Goal: Task Accomplishment & Management: Complete application form

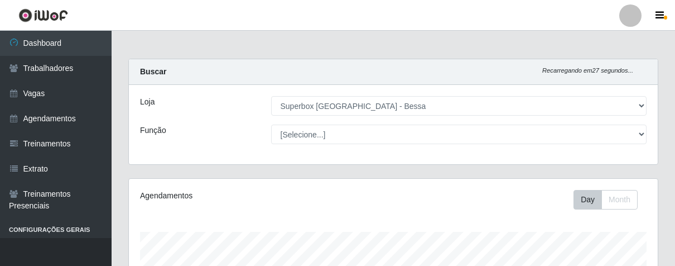
select select "206"
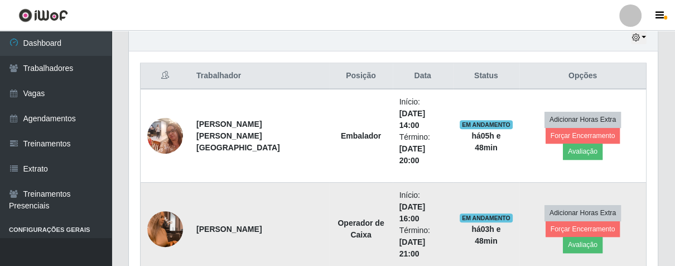
scroll to position [524, 0]
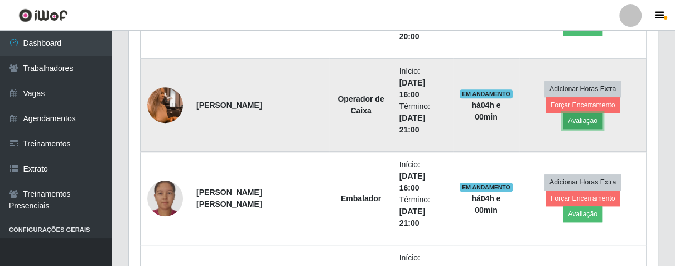
click at [603, 113] on button "Avaliação" at bounding box center [583, 121] width 40 height 16
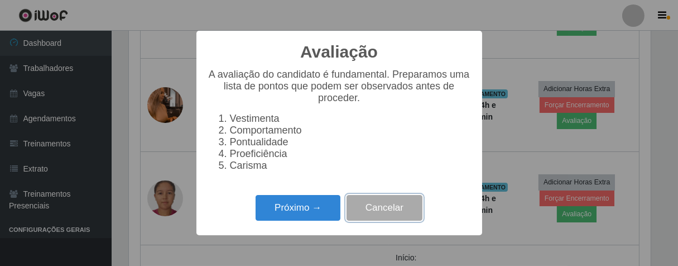
drag, startPoint x: 394, startPoint y: 217, endPoint x: 416, endPoint y: 189, distance: 35.8
click at [397, 217] on button "Cancelar" at bounding box center [384, 208] width 76 height 26
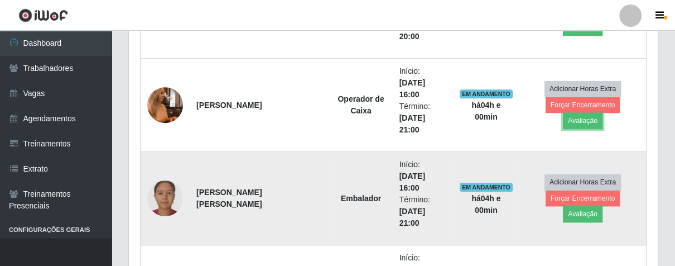
scroll to position [462, 0]
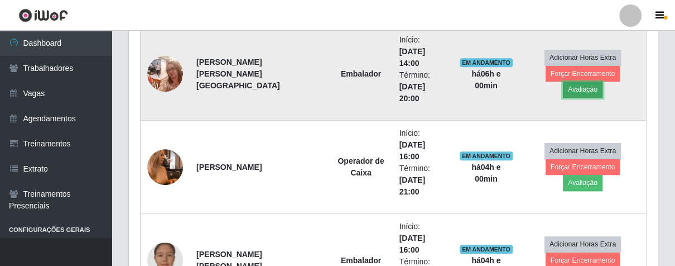
click at [602, 81] on button "Avaliação" at bounding box center [583, 89] width 40 height 16
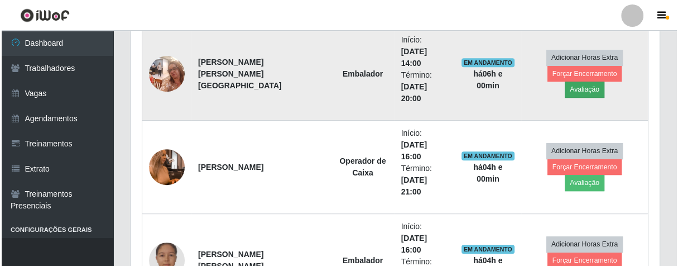
scroll to position [231, 522]
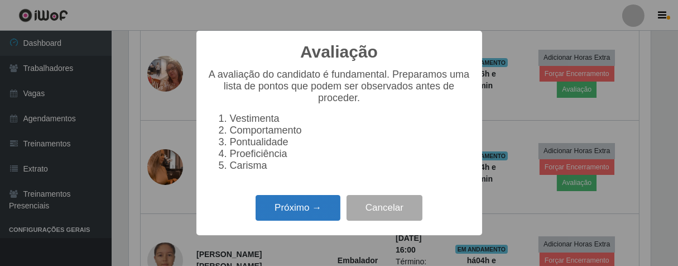
click at [324, 211] on button "Próximo →" at bounding box center [298, 208] width 85 height 26
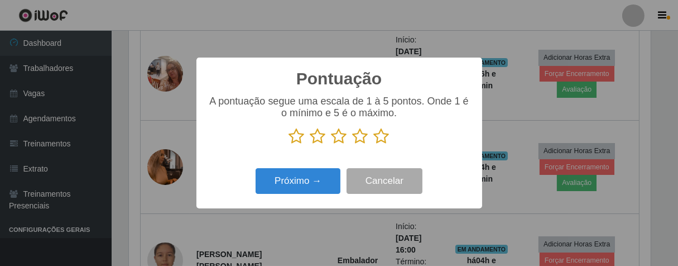
scroll to position [557705, 557415]
click at [382, 137] on icon at bounding box center [382, 136] width 16 height 17
click at [374, 145] on input "radio" at bounding box center [374, 145] width 0 height 0
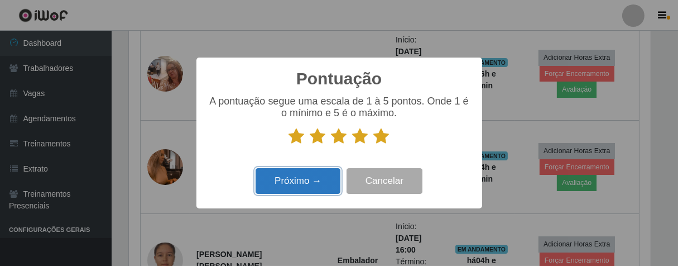
click at [333, 179] on button "Próximo →" at bounding box center [298, 181] width 85 height 26
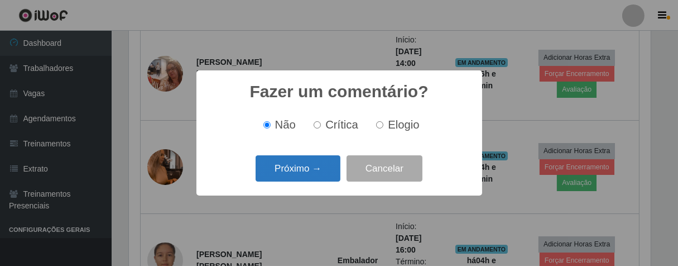
click at [334, 167] on button "Próximo →" at bounding box center [298, 168] width 85 height 26
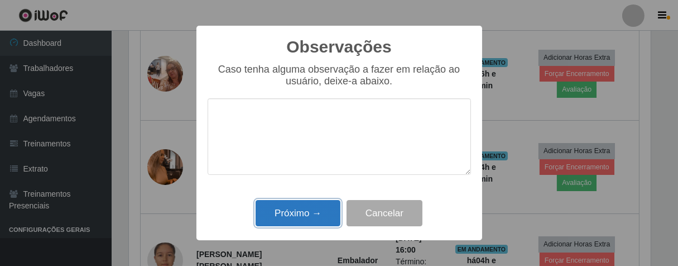
click at [315, 205] on button "Próximo →" at bounding box center [298, 213] width 85 height 26
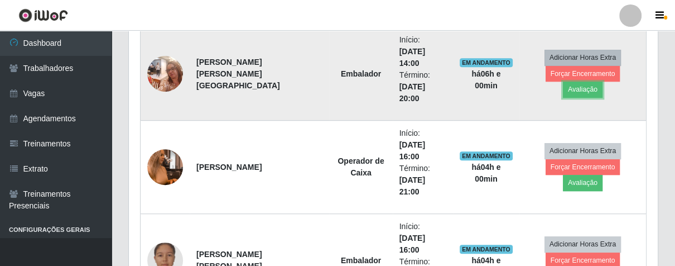
scroll to position [231, 528]
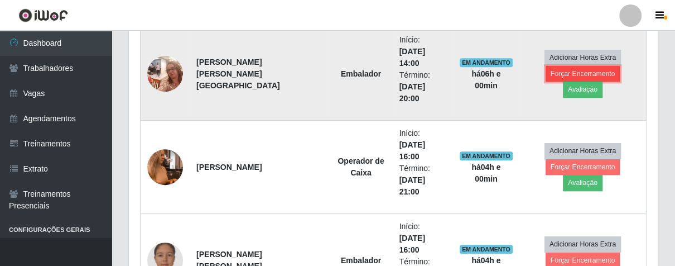
click at [546, 69] on button "Forçar Encerramento" at bounding box center [583, 74] width 75 height 16
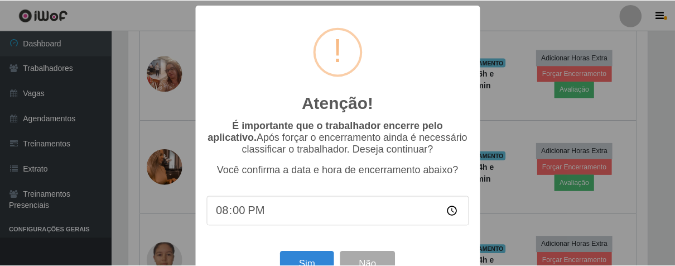
scroll to position [38, 0]
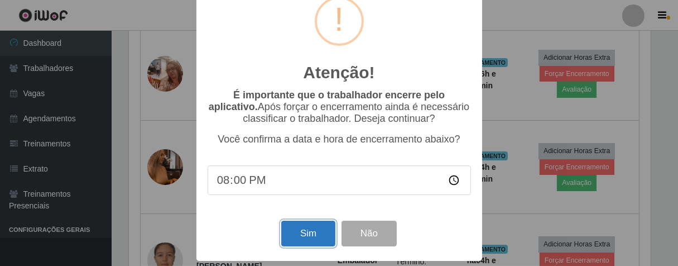
click at [297, 234] on button "Sim" at bounding box center [308, 233] width 54 height 26
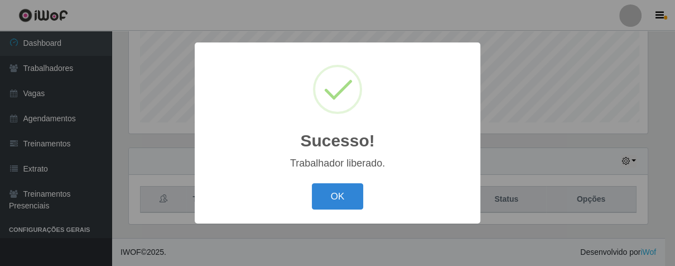
scroll to position [231, 522]
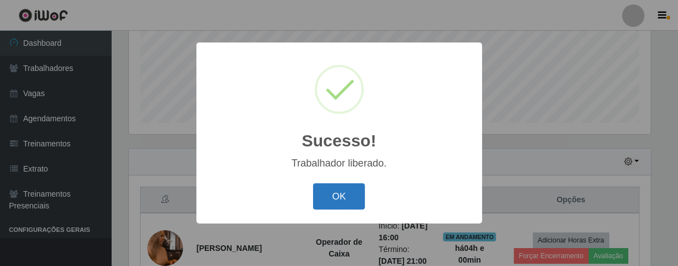
click at [345, 200] on button "OK" at bounding box center [339, 196] width 52 height 26
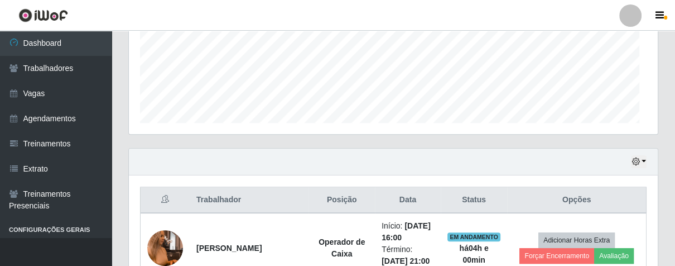
scroll to position [231, 528]
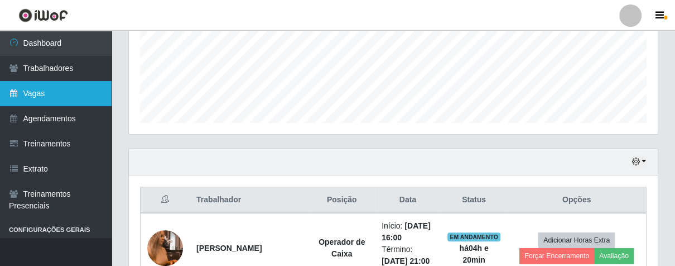
click at [80, 88] on link "Vagas" at bounding box center [56, 93] width 112 height 25
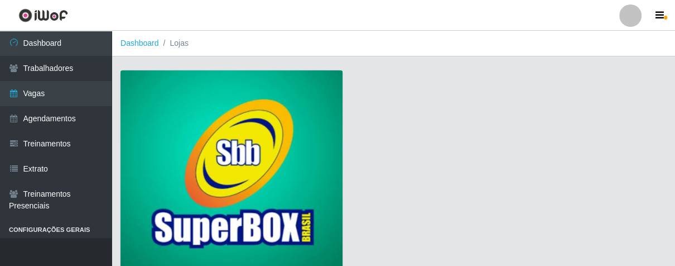
scroll to position [85, 0]
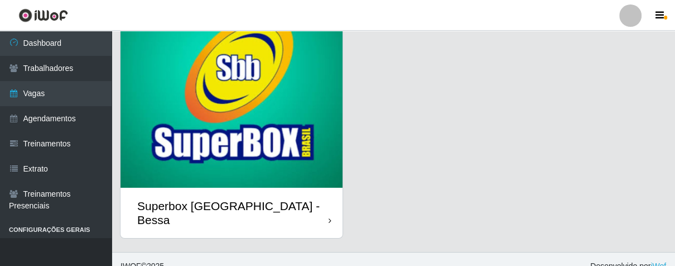
click at [320, 199] on div "Superbox [GEOGRAPHIC_DATA] - Bessa" at bounding box center [232, 212] width 222 height 50
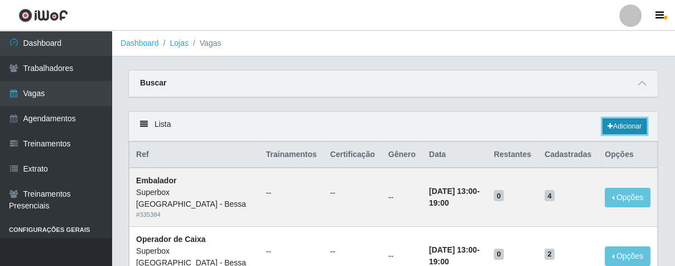
click at [611, 124] on icon at bounding box center [611, 126] width 6 height 7
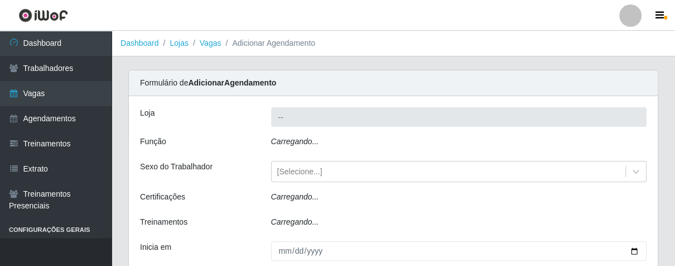
type input "Superbox [GEOGRAPHIC_DATA] - Bessa"
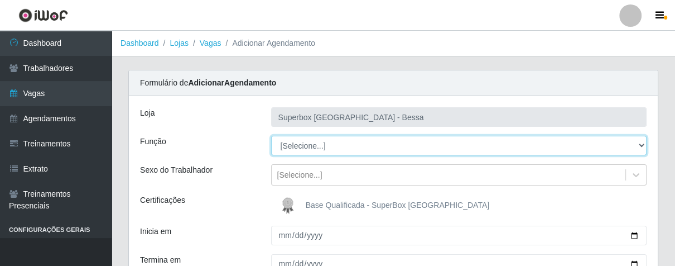
click at [329, 142] on select "[Selecione...] ASG ASG + ASG ++ Embalador Embalador + Embalador ++ Operador de …" at bounding box center [459, 146] width 376 height 20
select select "1"
click at [271, 136] on select "[Selecione...] ASG ASG + ASG ++ Embalador Embalador + Embalador ++ Operador de …" at bounding box center [459, 146] width 376 height 20
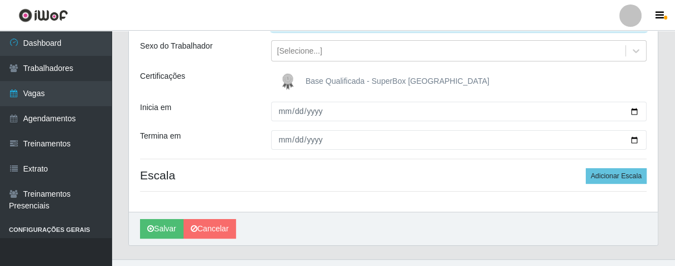
scroll to position [145, 0]
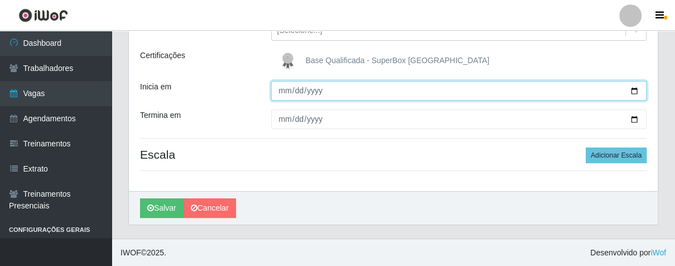
click at [277, 88] on input "Inicia em" at bounding box center [459, 91] width 376 height 20
type input "[DATE]"
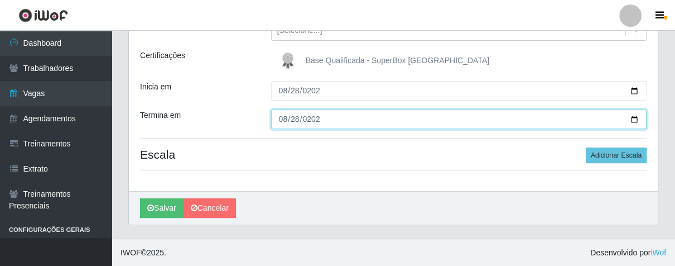
type input "[DATE]"
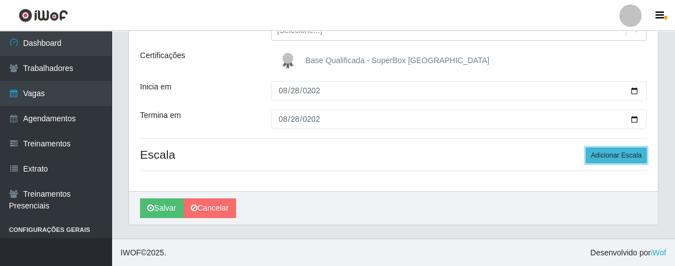
click at [622, 159] on button "Adicionar Escala" at bounding box center [616, 155] width 61 height 16
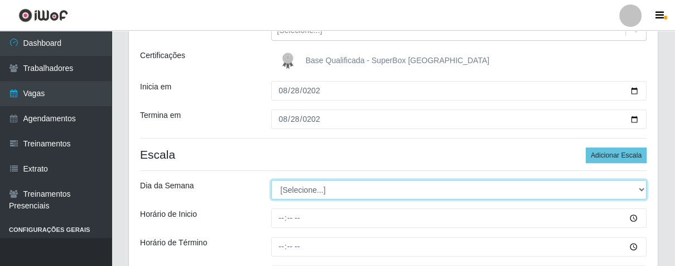
click at [330, 186] on select "[Selecione...] Segunda Terça Quarta Quinta Sexta Sábado Domingo" at bounding box center [459, 190] width 376 height 20
select select "4"
click at [271, 180] on select "[Selecione...] Segunda Terça Quarta Quinta Sexta Sábado Domingo" at bounding box center [459, 190] width 376 height 20
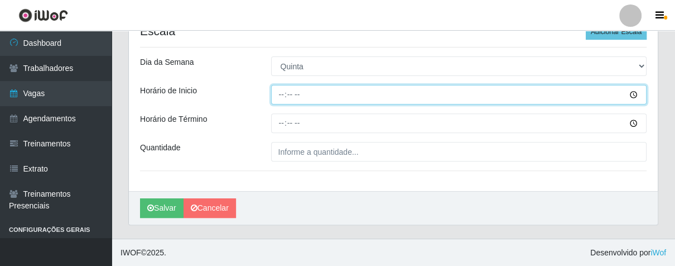
click at [280, 85] on input "Horário de Inicio" at bounding box center [459, 95] width 376 height 20
type input "07:00"
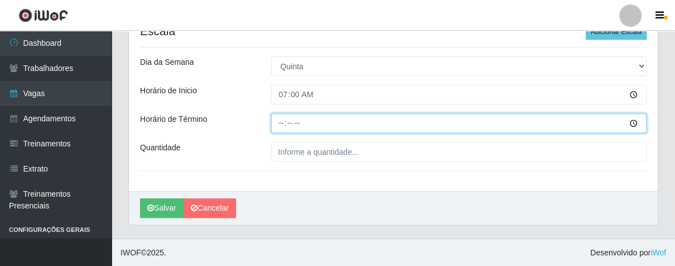
type input "13:00"
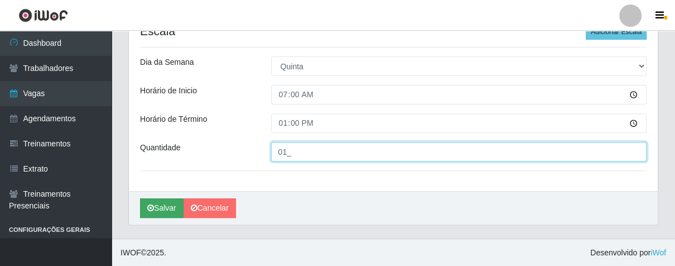
type input "01_"
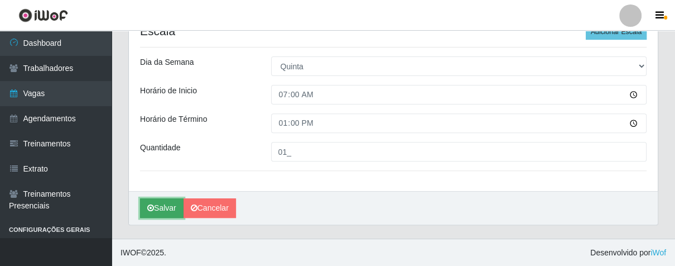
click at [156, 209] on button "Salvar" at bounding box center [162, 208] width 44 height 20
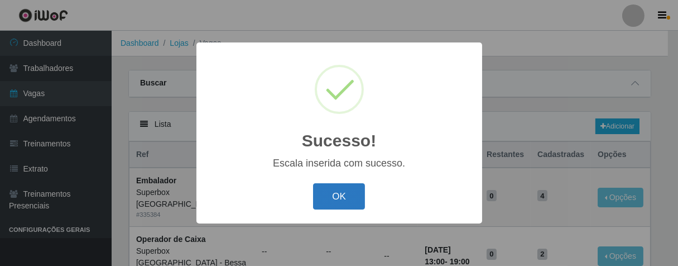
click at [341, 191] on button "OK" at bounding box center [339, 196] width 52 height 26
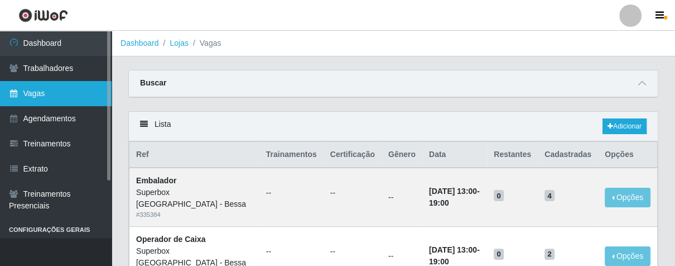
click at [62, 81] on link "Vagas" at bounding box center [56, 93] width 112 height 25
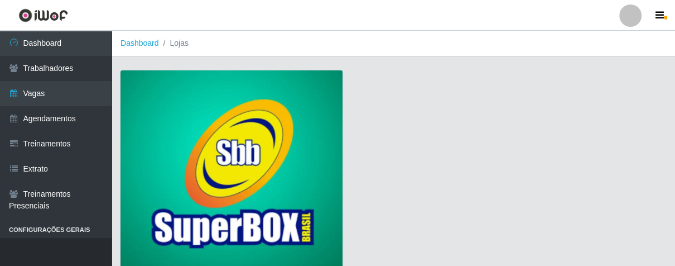
scroll to position [85, 0]
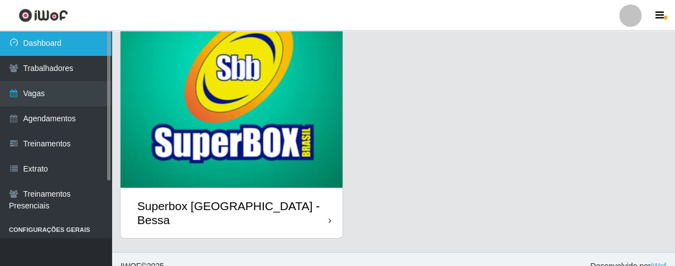
click at [59, 35] on link "Dashboard" at bounding box center [56, 43] width 112 height 25
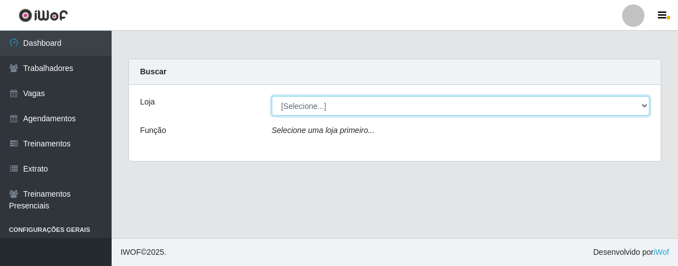
click at [317, 105] on select "[Selecione...] Superbox [GEOGRAPHIC_DATA] - Bessa" at bounding box center [461, 106] width 378 height 20
select select "206"
click at [272, 96] on select "[Selecione...] Superbox [GEOGRAPHIC_DATA] - Bessa" at bounding box center [461, 106] width 378 height 20
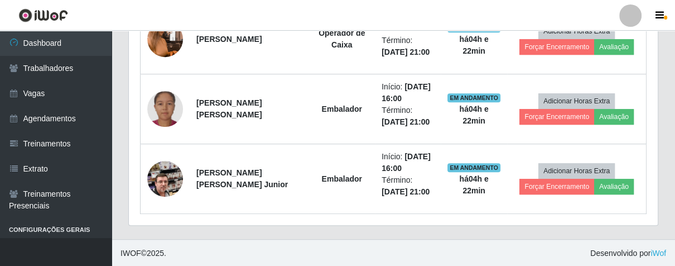
scroll to position [423, 0]
